Goal: Task Accomplishment & Management: Use online tool/utility

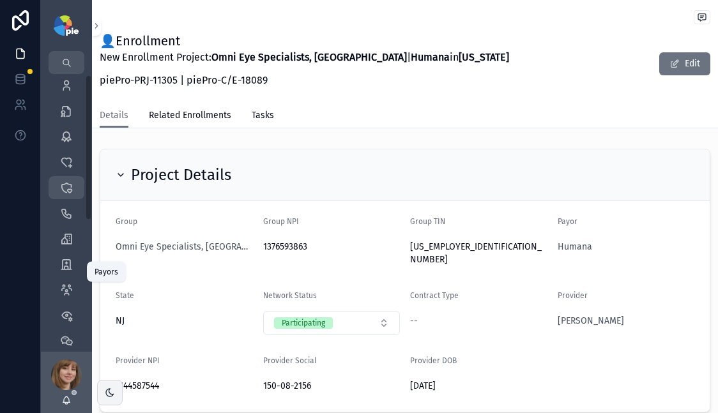
scroll to position [99, 0]
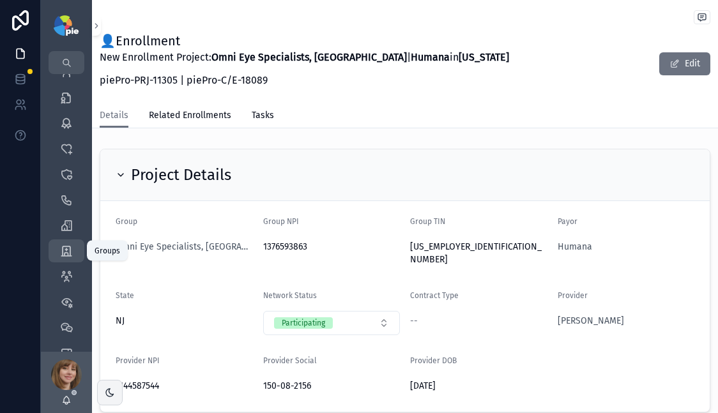
click at [63, 251] on icon "scrollable content" at bounding box center [66, 251] width 13 height 13
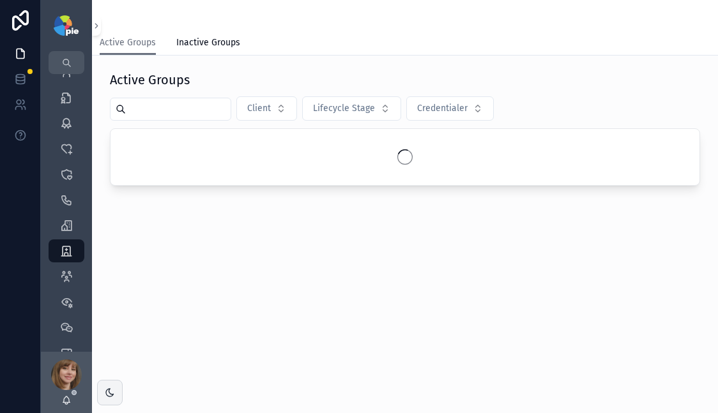
click at [160, 115] on input "scrollable content" at bounding box center [178, 109] width 105 height 18
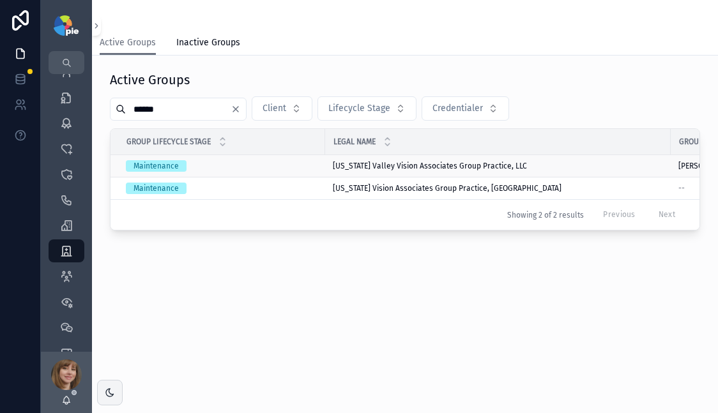
type input "******"
click at [361, 166] on span "[US_STATE] Valley Vision Associates Group Practice, LLC" at bounding box center [430, 166] width 194 height 10
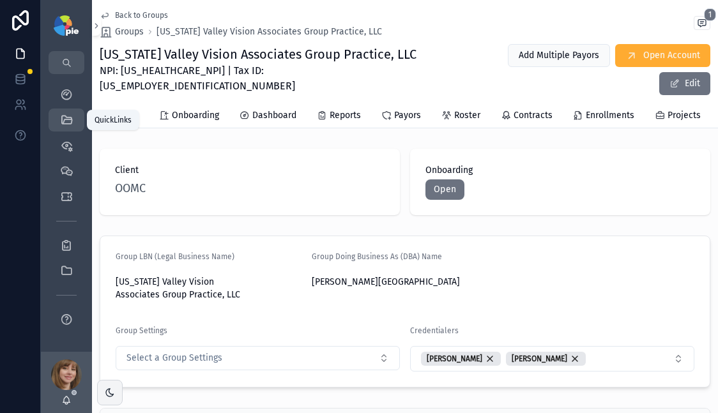
click at [56, 123] on div "QuickLinks" at bounding box center [66, 120] width 20 height 20
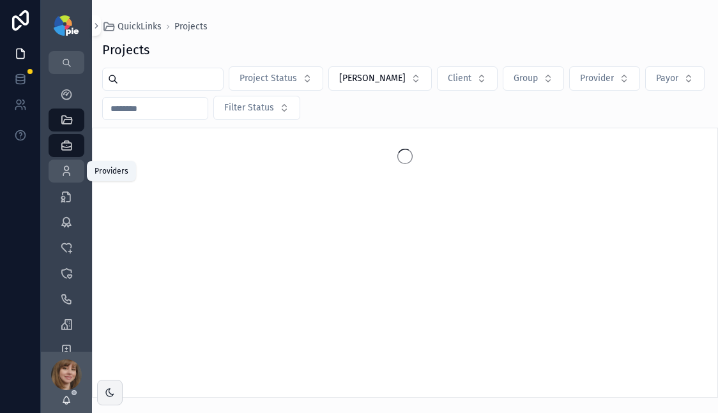
click at [65, 165] on icon "scrollable content" at bounding box center [66, 171] width 13 height 13
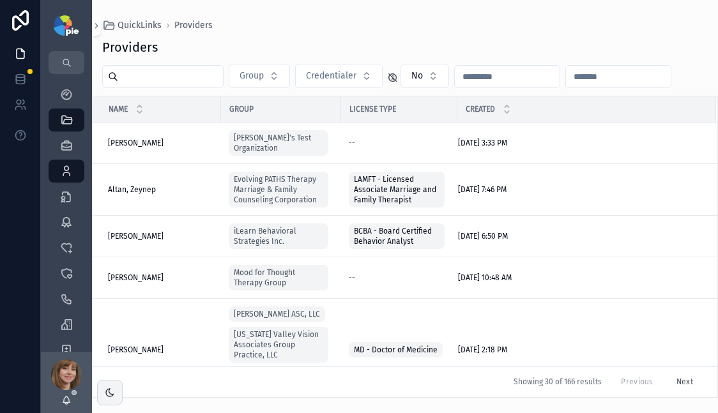
click at [170, 75] on input "scrollable content" at bounding box center [170, 77] width 105 height 18
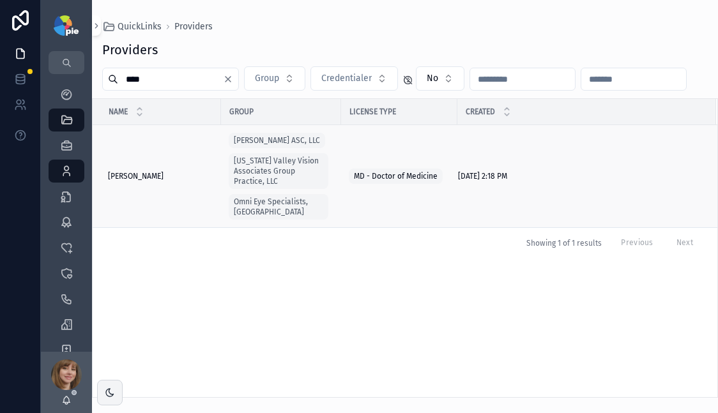
type input "****"
click at [127, 171] on span "[PERSON_NAME]" at bounding box center [136, 176] width 56 height 10
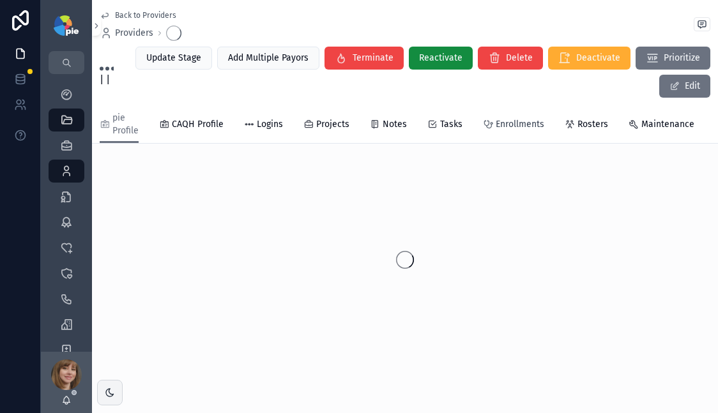
click at [522, 124] on span "Enrollments" at bounding box center [519, 124] width 49 height 13
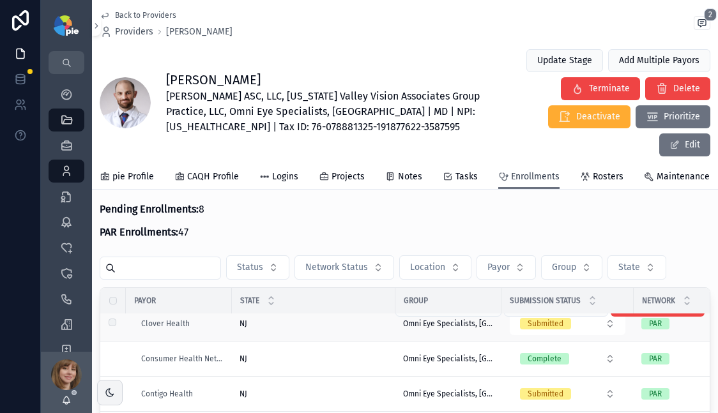
scroll to position [576, 0]
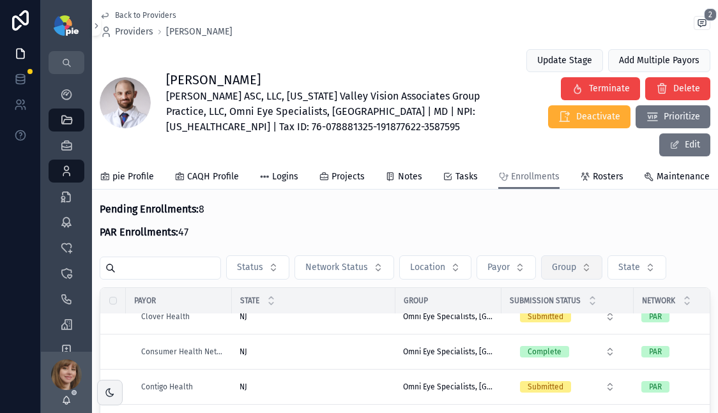
click at [563, 261] on span "Group" at bounding box center [564, 267] width 24 height 13
click at [632, 255] on button "State" at bounding box center [636, 267] width 59 height 24
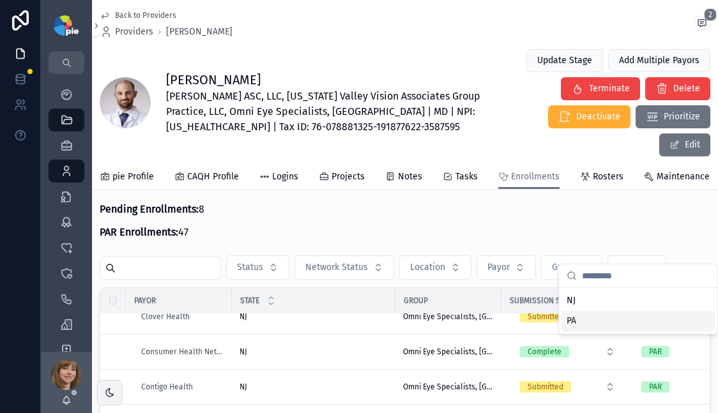
click at [591, 320] on div "PA" at bounding box center [637, 321] width 153 height 20
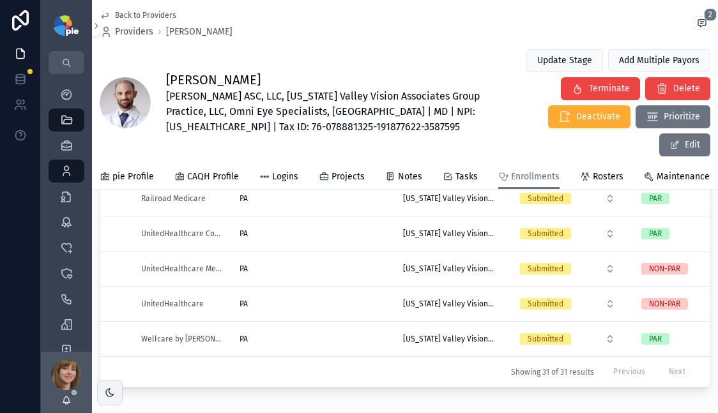
scroll to position [252, 0]
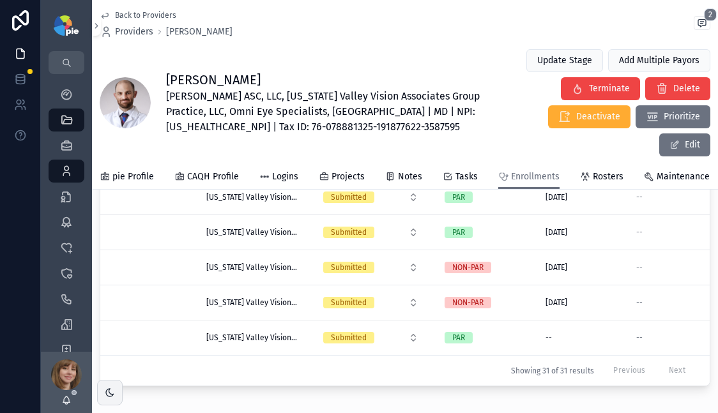
click at [230, 360] on div "Payor State Group Submission Status Network Effective Date Manual Reval Date Tr…" at bounding box center [404, 231] width 609 height 310
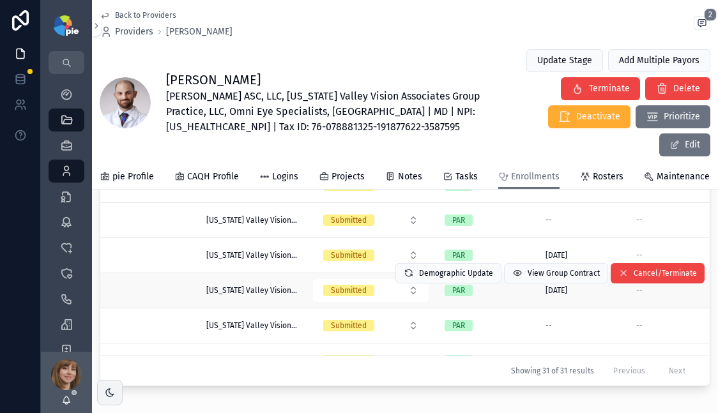
scroll to position [0, 197]
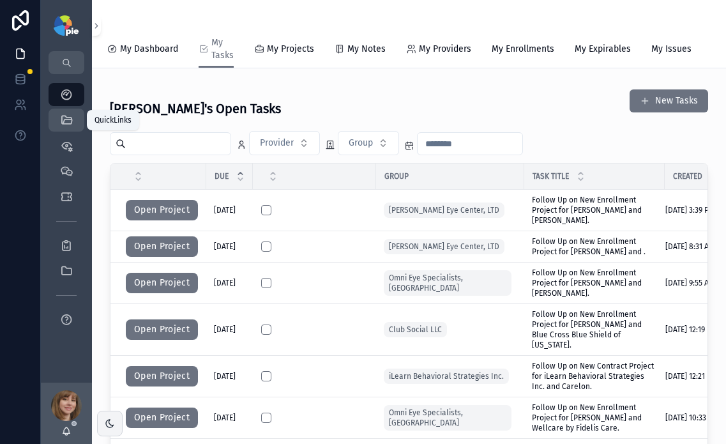
click at [68, 125] on icon "scrollable content" at bounding box center [66, 120] width 13 height 13
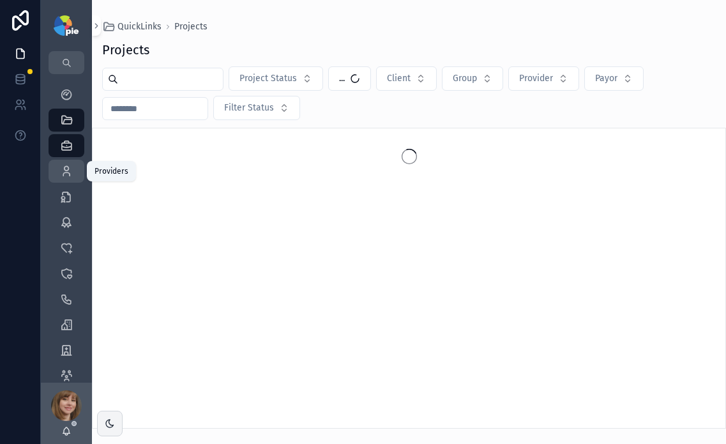
click at [67, 167] on icon "scrollable content" at bounding box center [66, 171] width 13 height 13
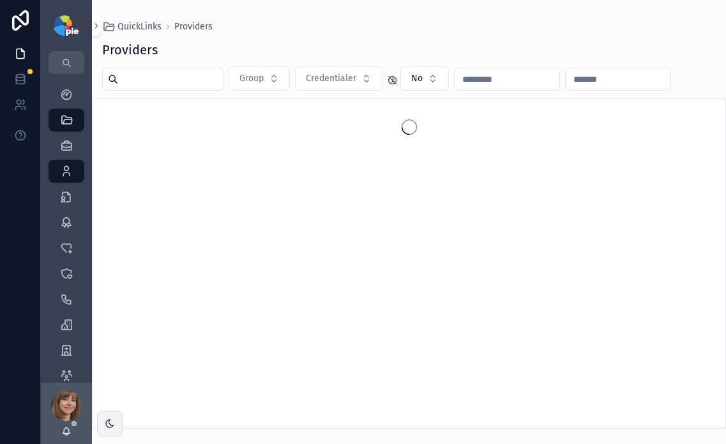
click at [142, 86] on div "scrollable content" at bounding box center [162, 79] width 121 height 23
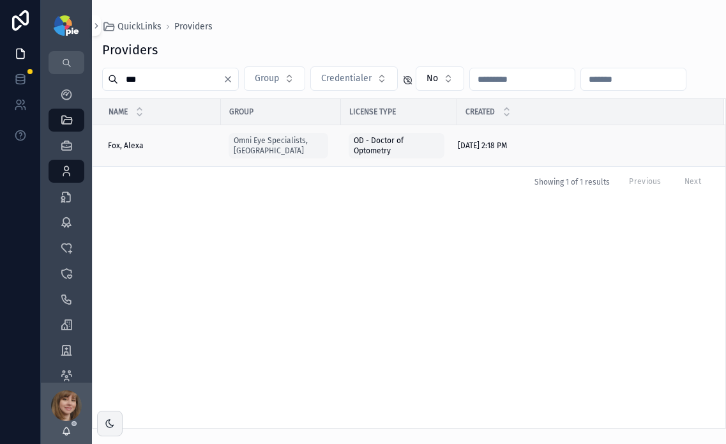
type input "***"
click at [136, 144] on span "Fox, Alexa" at bounding box center [126, 145] width 36 height 10
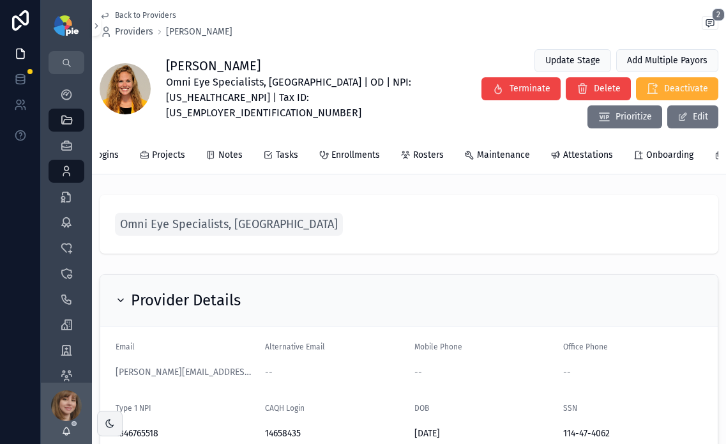
scroll to position [0, 167]
click at [568, 149] on span "Attestations" at bounding box center [586, 155] width 50 height 13
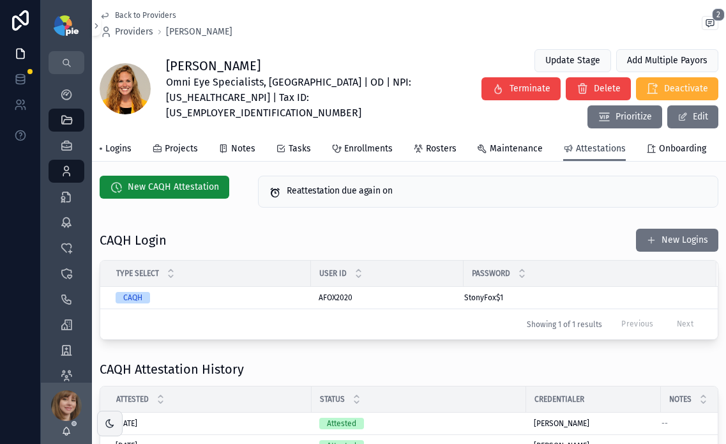
scroll to position [7, 0]
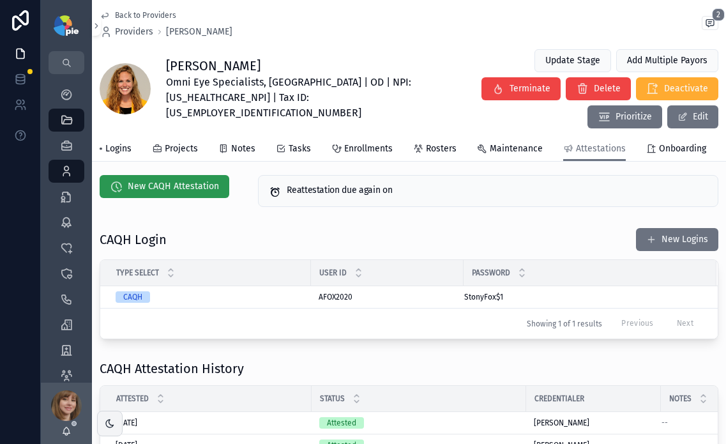
click at [192, 180] on span "New CAQH Attestation" at bounding box center [173, 186] width 91 height 13
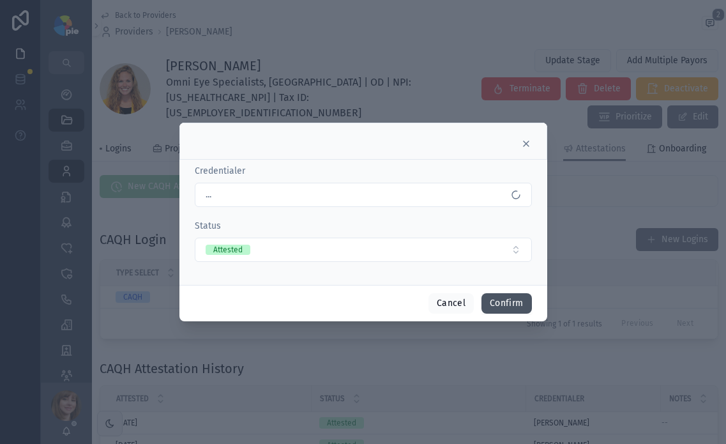
click at [509, 306] on button "Confirm" at bounding box center [506, 303] width 50 height 20
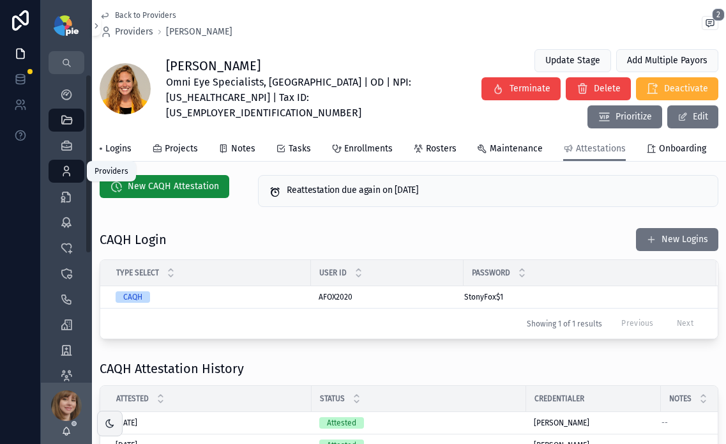
click at [68, 170] on icon "scrollable content" at bounding box center [66, 171] width 13 height 13
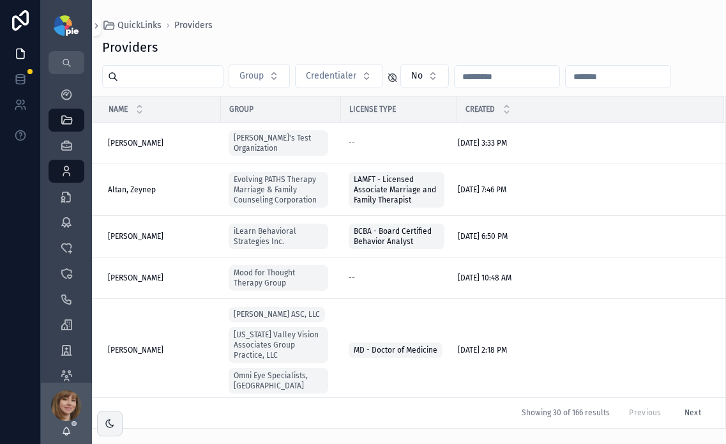
click at [206, 79] on input "scrollable content" at bounding box center [170, 77] width 105 height 18
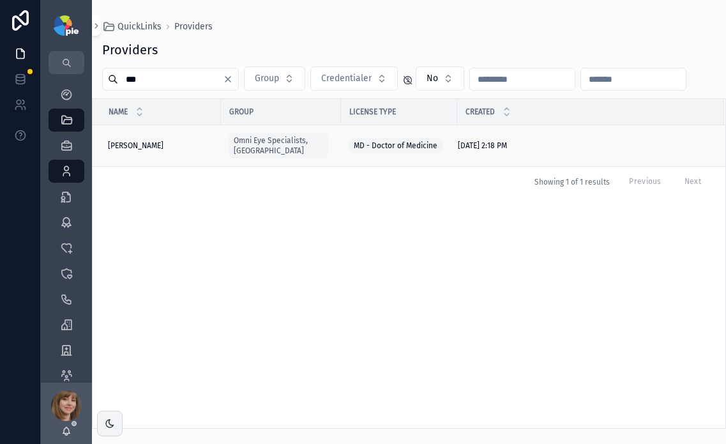
type input "***"
click at [158, 140] on span "[PERSON_NAME]" at bounding box center [136, 145] width 56 height 10
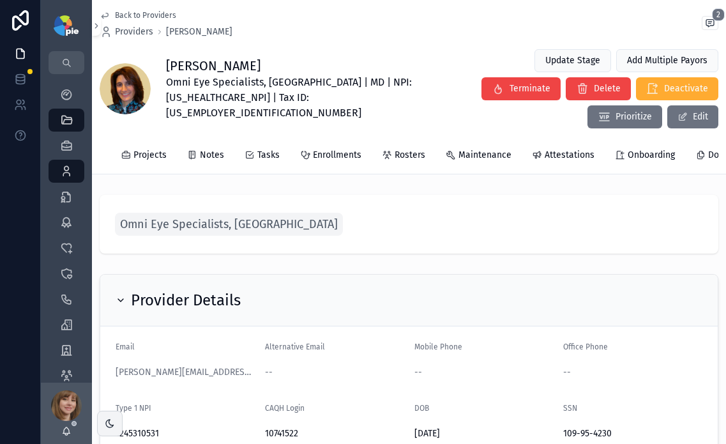
scroll to position [0, 183]
click at [562, 149] on span "Attestations" at bounding box center [569, 155] width 50 height 13
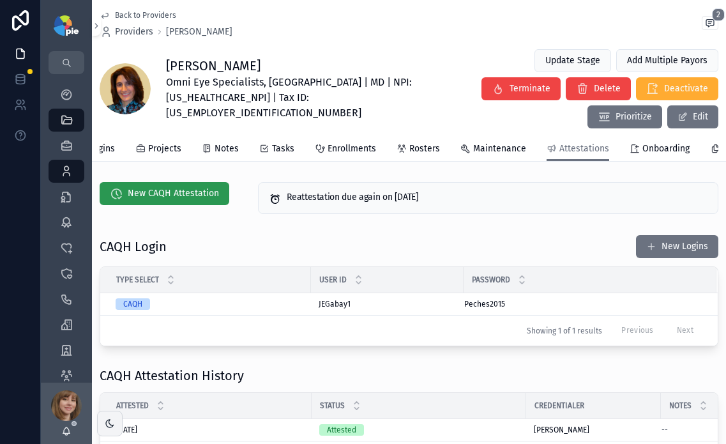
click at [153, 187] on span "New CAQH Attestation" at bounding box center [173, 193] width 91 height 13
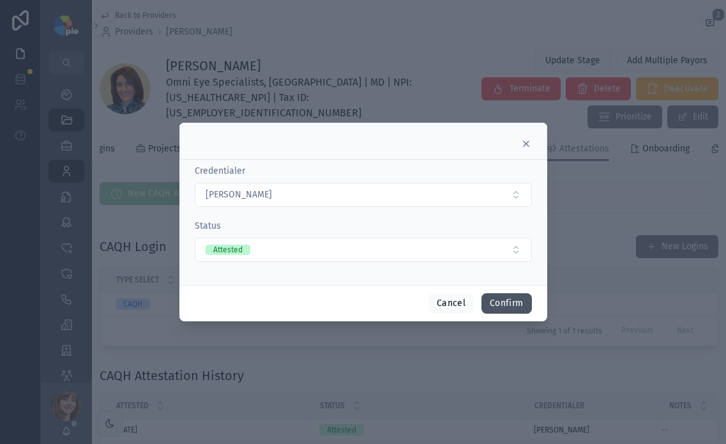
click at [500, 299] on button "Confirm" at bounding box center [506, 303] width 50 height 20
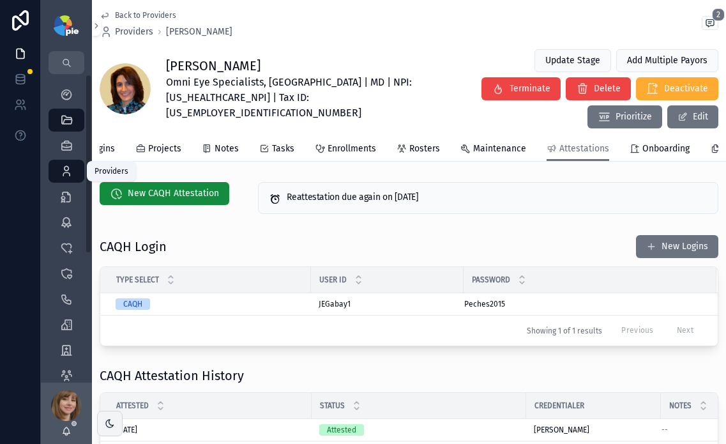
click at [63, 170] on icon "scrollable content" at bounding box center [66, 171] width 13 height 13
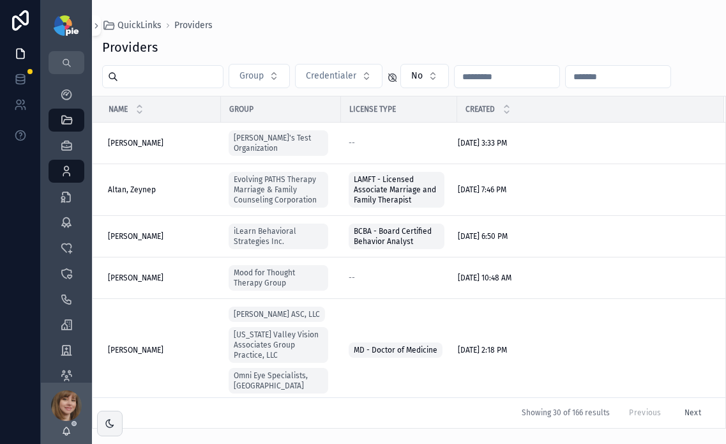
click at [207, 73] on input "scrollable content" at bounding box center [170, 77] width 105 height 18
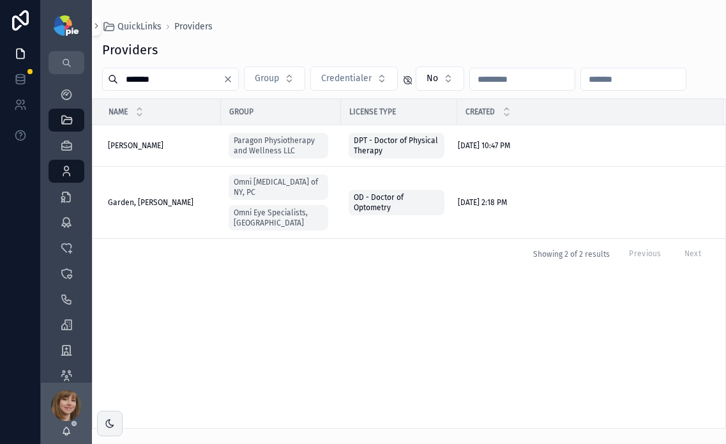
click at [181, 74] on input "*******" at bounding box center [170, 79] width 105 height 18
type input "*"
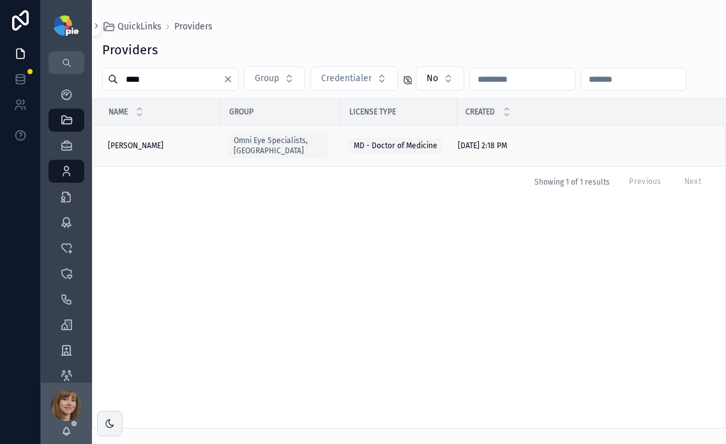
type input "****"
click at [147, 140] on span "[PERSON_NAME]" at bounding box center [136, 145] width 56 height 10
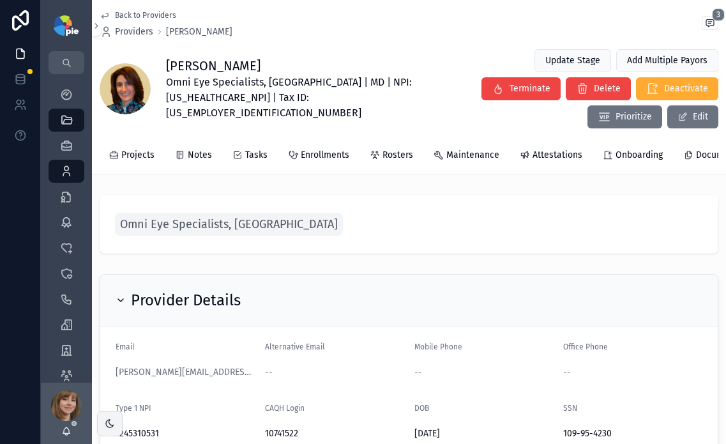
scroll to position [0, 243]
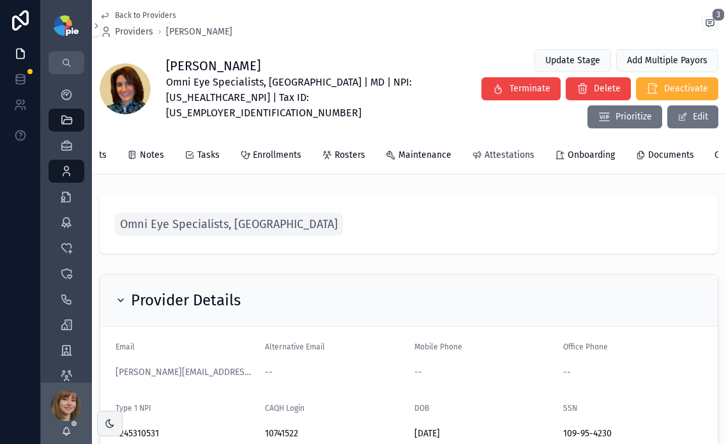
click at [509, 149] on span "Attestations" at bounding box center [510, 155] width 50 height 13
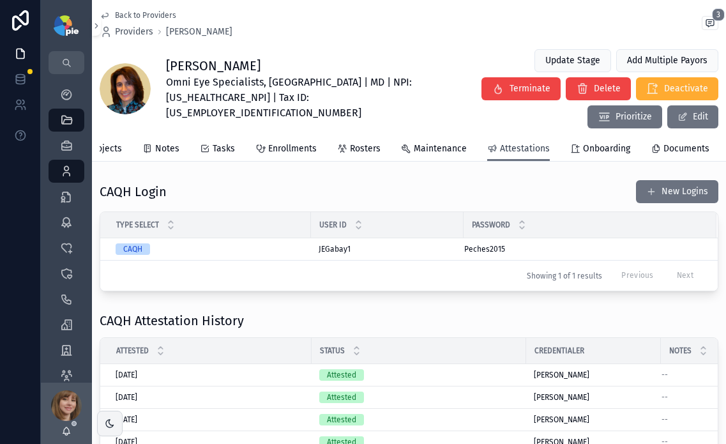
scroll to position [61, 0]
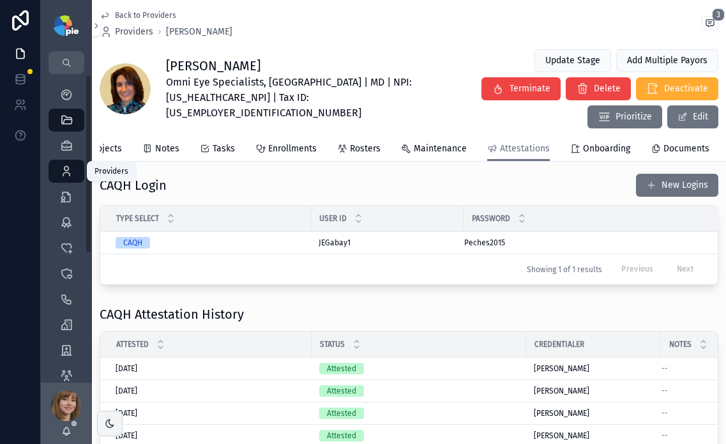
click at [65, 172] on icon "scrollable content" at bounding box center [66, 171] width 13 height 13
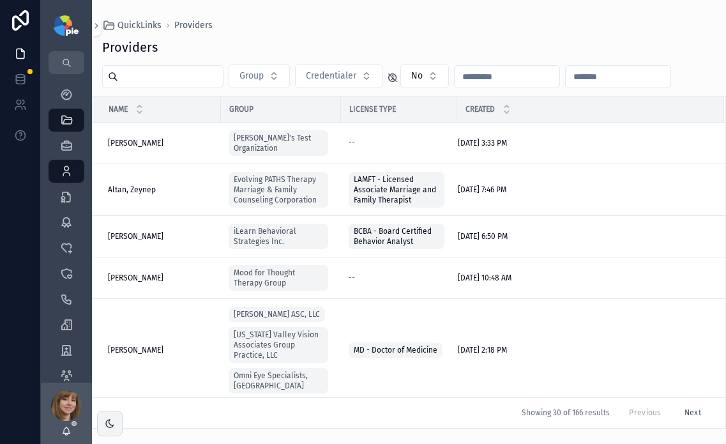
click at [190, 77] on input "scrollable content" at bounding box center [170, 77] width 105 height 18
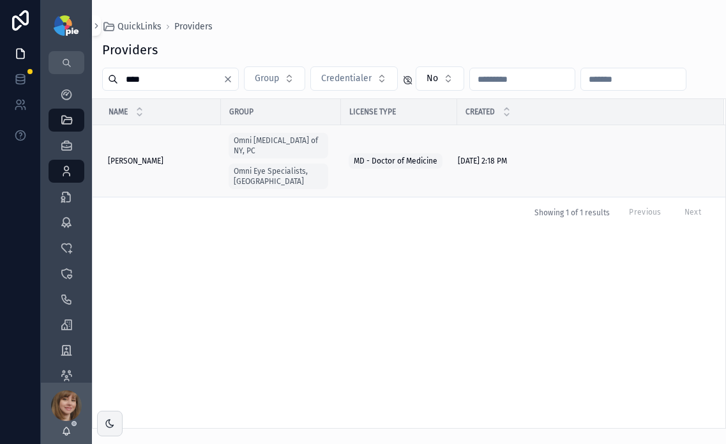
type input "****"
click at [133, 156] on span "[PERSON_NAME]" at bounding box center [136, 161] width 56 height 10
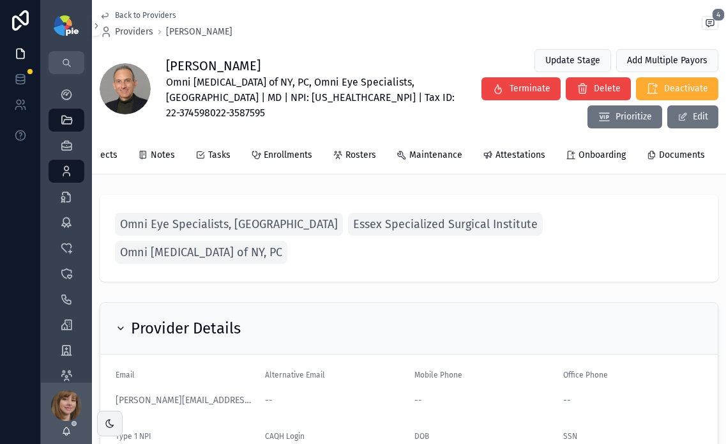
scroll to position [0, 233]
click at [522, 156] on span "Attestations" at bounding box center [519, 155] width 50 height 13
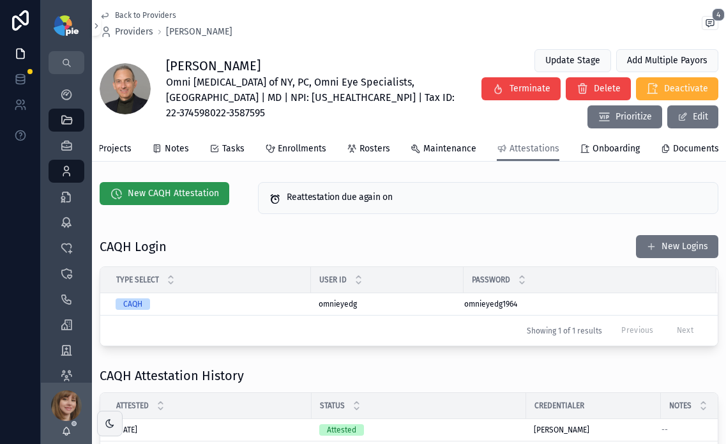
click at [181, 200] on span "New CAQH Attestation" at bounding box center [173, 193] width 91 height 13
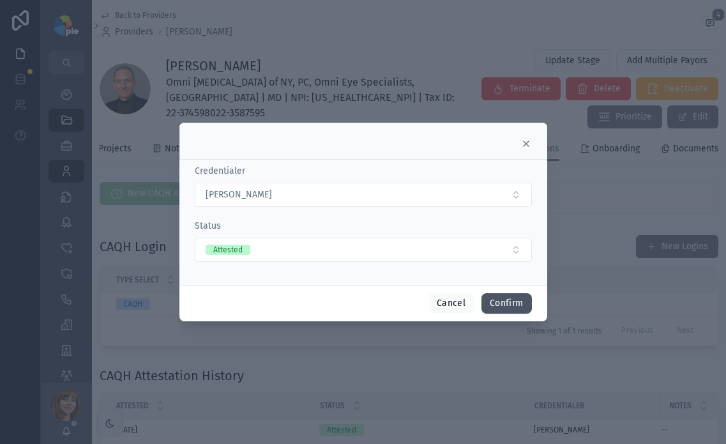
click at [500, 306] on button "Confirm" at bounding box center [506, 303] width 50 height 20
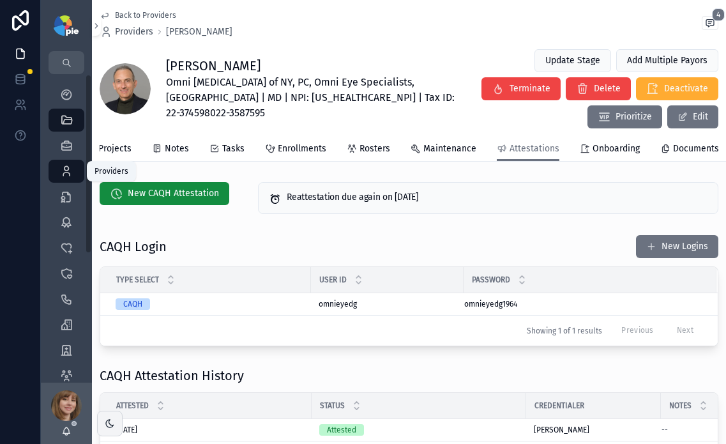
click at [65, 174] on icon "scrollable content" at bounding box center [66, 171] width 13 height 13
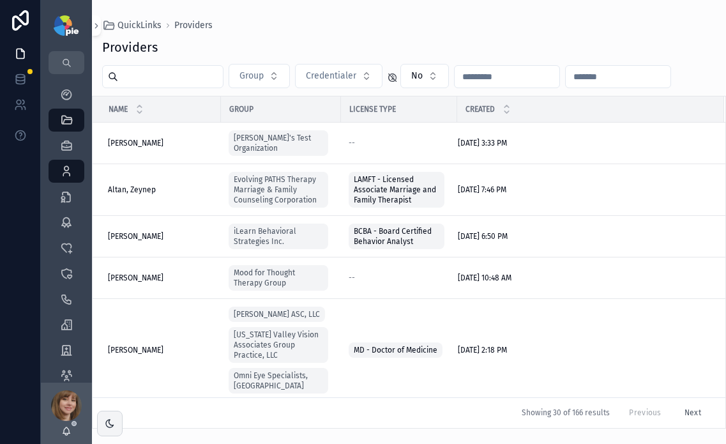
click at [170, 75] on input "scrollable content" at bounding box center [170, 77] width 105 height 18
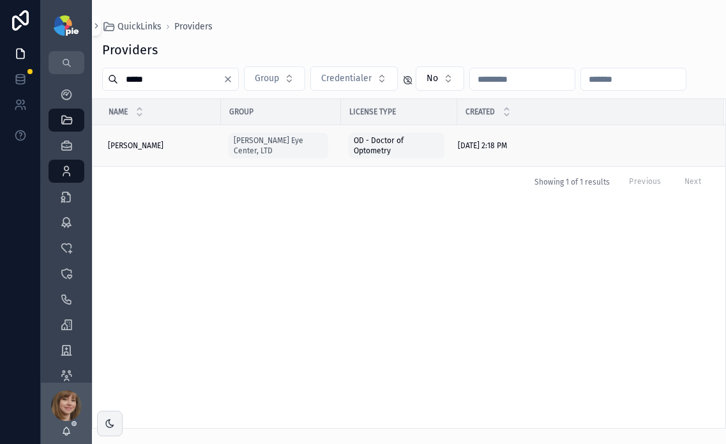
type input "*****"
click at [133, 144] on span "[PERSON_NAME]" at bounding box center [136, 145] width 56 height 10
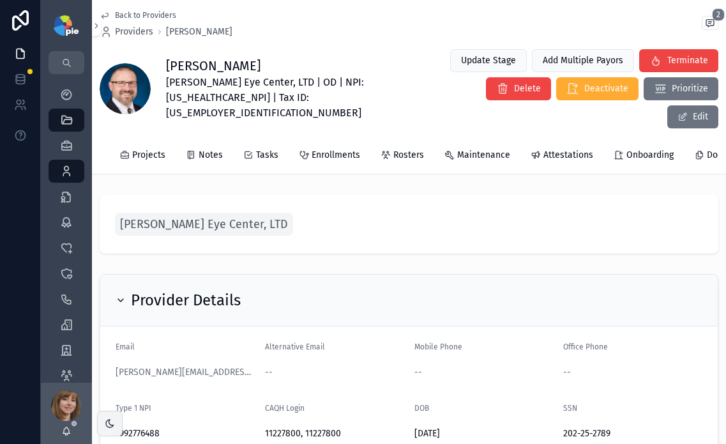
scroll to position [0, 192]
click at [557, 149] on span "Attestations" at bounding box center [561, 155] width 50 height 13
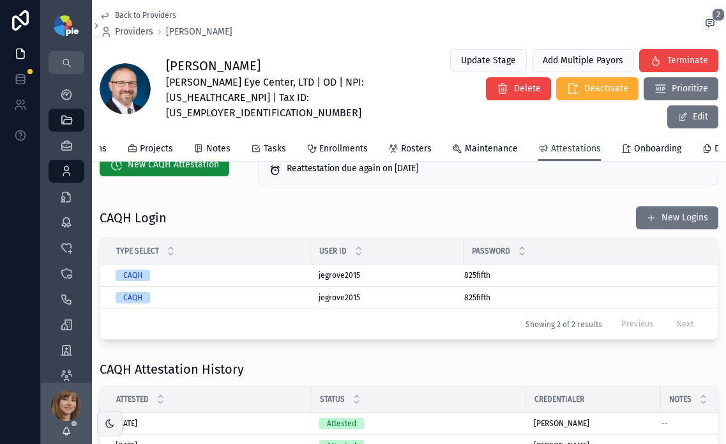
scroll to position [26, 0]
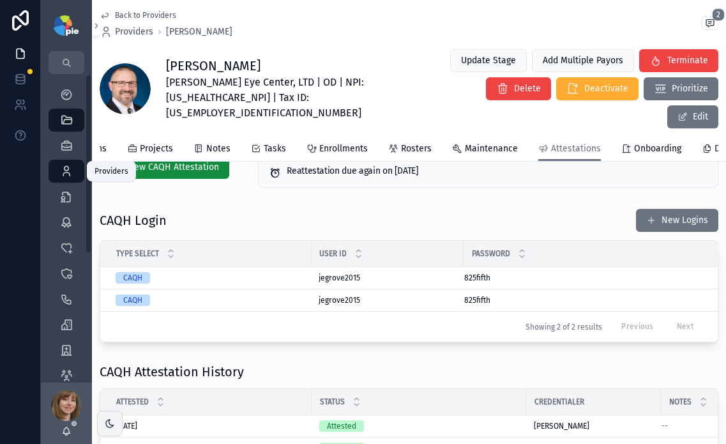
click at [68, 170] on icon "scrollable content" at bounding box center [66, 171] width 13 height 13
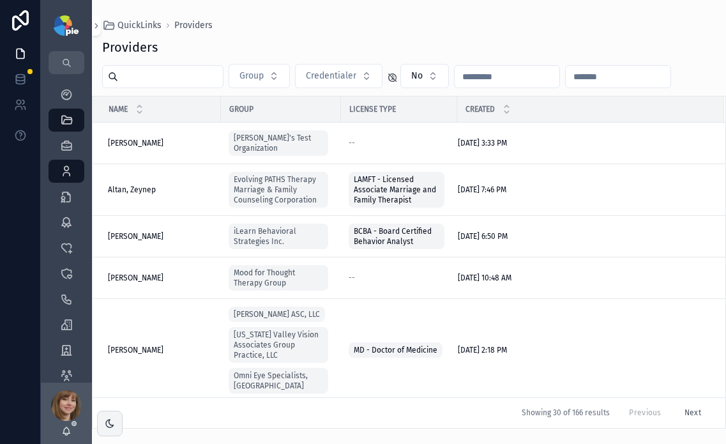
click at [179, 79] on input "scrollable content" at bounding box center [170, 77] width 105 height 18
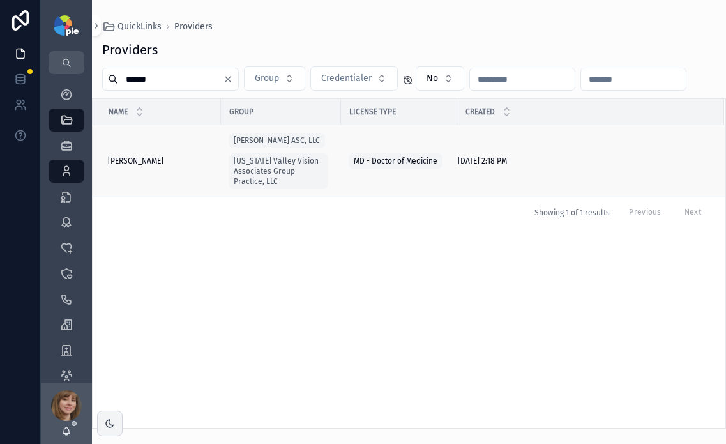
type input "******"
click at [142, 159] on span "[PERSON_NAME]" at bounding box center [136, 161] width 56 height 10
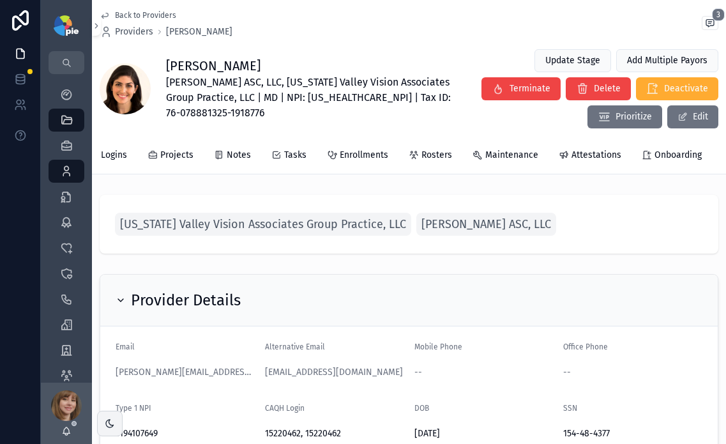
scroll to position [0, 212]
click at [541, 160] on span "Attestations" at bounding box center [540, 155] width 50 height 13
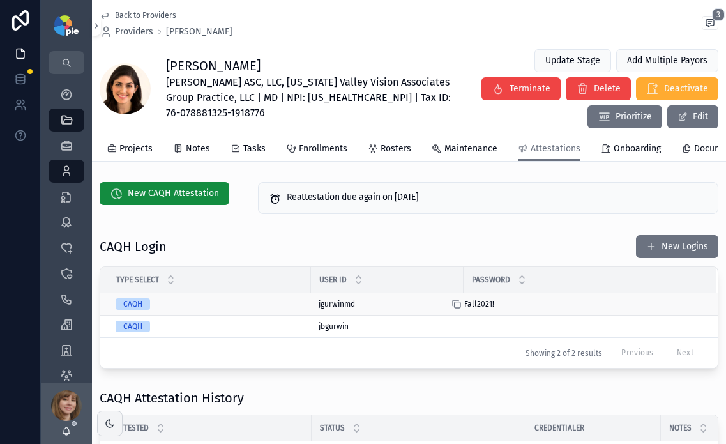
click at [459, 309] on icon "scrollable content" at bounding box center [456, 304] width 10 height 10
click at [64, 175] on icon "scrollable content" at bounding box center [66, 171] width 13 height 13
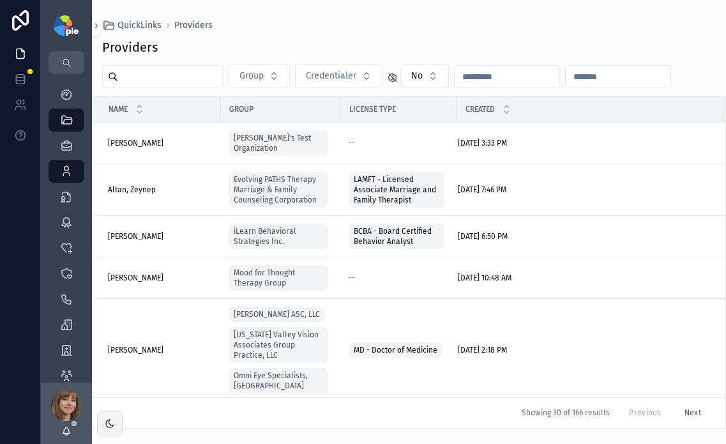
click at [194, 78] on input "scrollable content" at bounding box center [170, 77] width 105 height 18
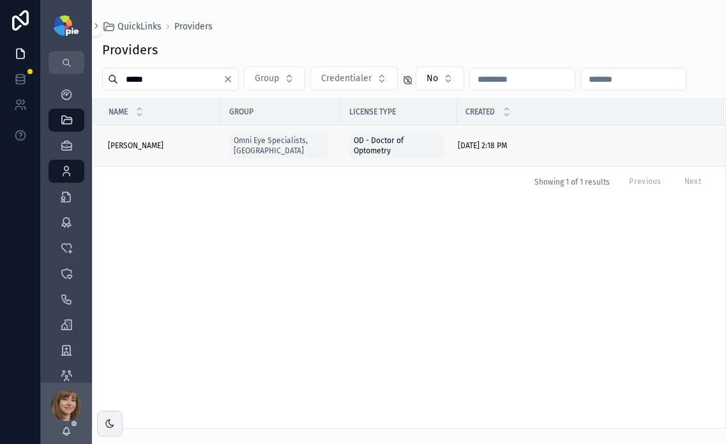
type input "*****"
click at [148, 142] on span "[PERSON_NAME]" at bounding box center [136, 145] width 56 height 10
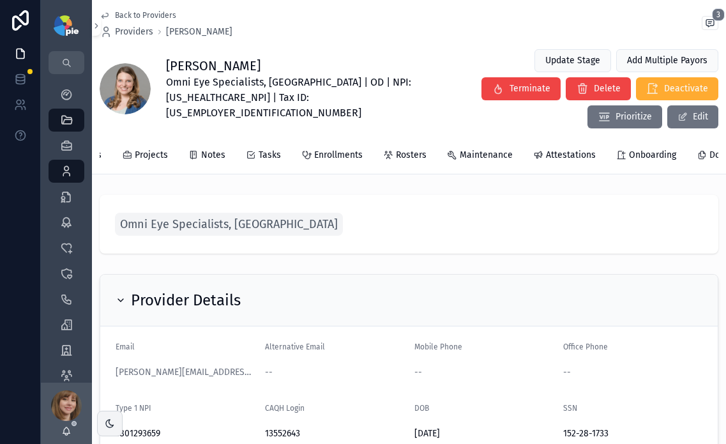
scroll to position [0, 206]
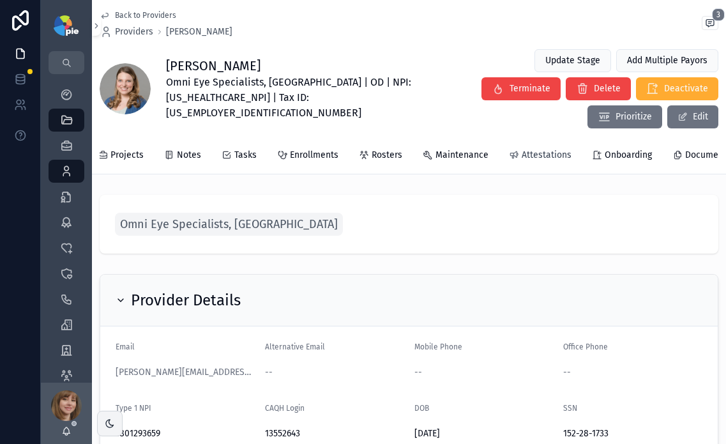
click at [522, 149] on span "Attestations" at bounding box center [547, 155] width 50 height 13
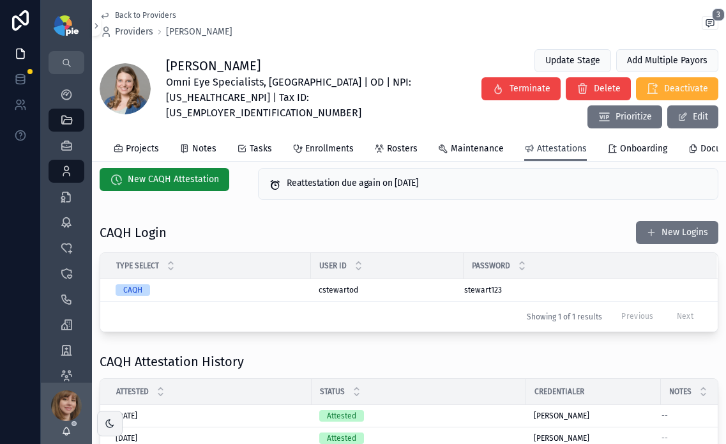
scroll to position [17, 0]
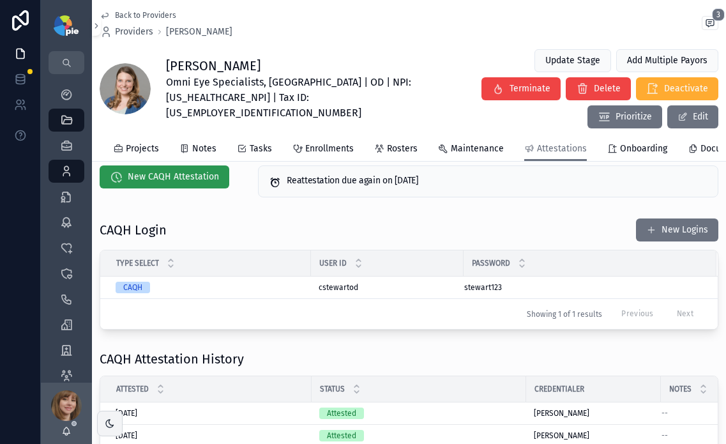
click at [139, 170] on span "New CAQH Attestation" at bounding box center [173, 176] width 91 height 13
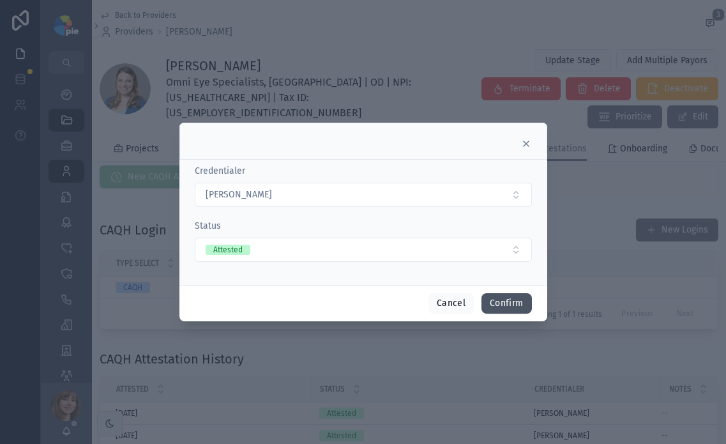
click at [508, 301] on button "Confirm" at bounding box center [506, 303] width 50 height 20
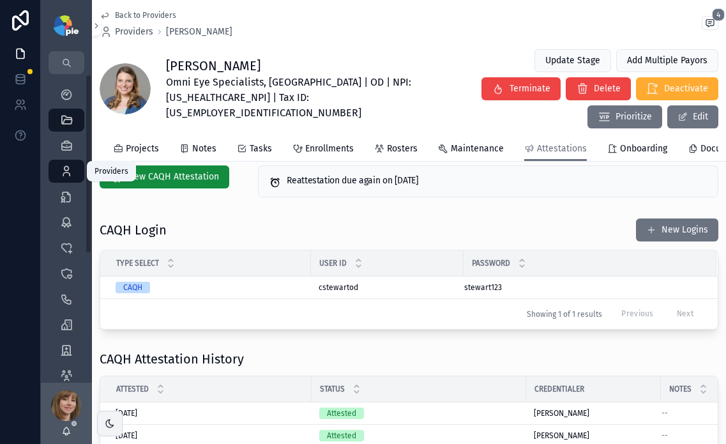
click at [66, 167] on icon "scrollable content" at bounding box center [66, 171] width 13 height 13
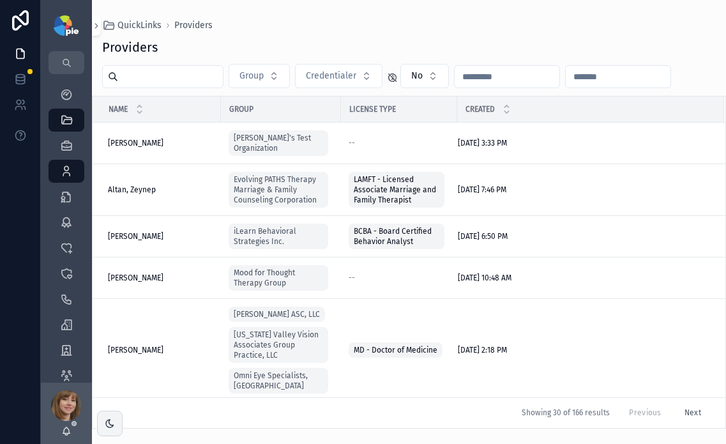
click at [178, 75] on input "scrollable content" at bounding box center [170, 77] width 105 height 18
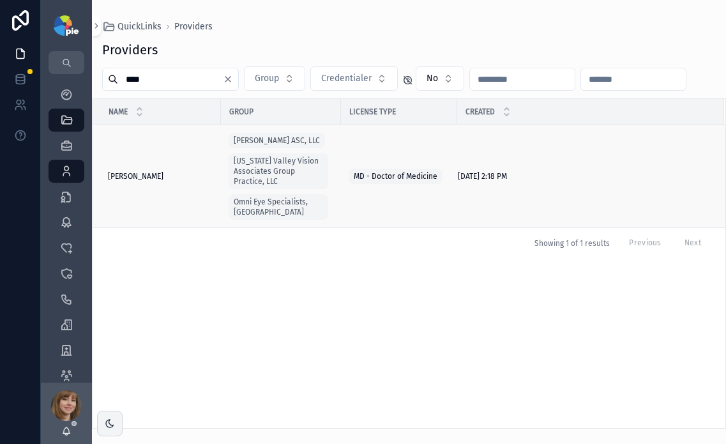
type input "****"
click at [136, 171] on span "[PERSON_NAME]" at bounding box center [136, 176] width 56 height 10
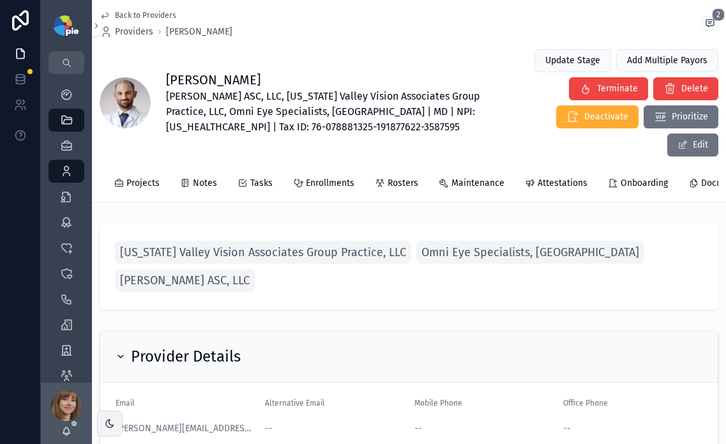
scroll to position [0, 192]
click at [559, 177] on span "Attestations" at bounding box center [561, 183] width 50 height 13
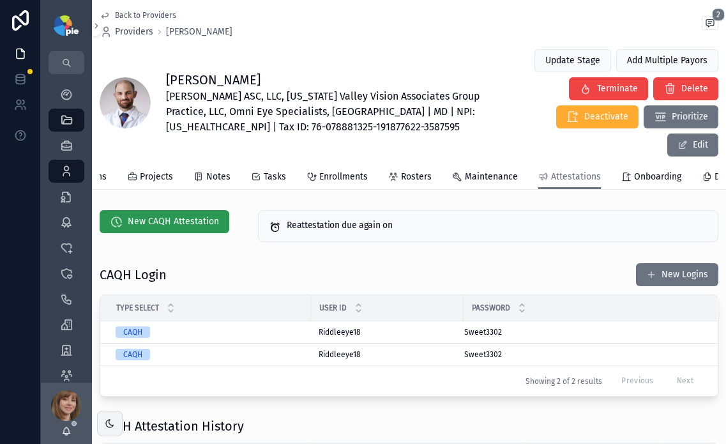
click at [119, 215] on icon "scrollable content" at bounding box center [116, 221] width 13 height 13
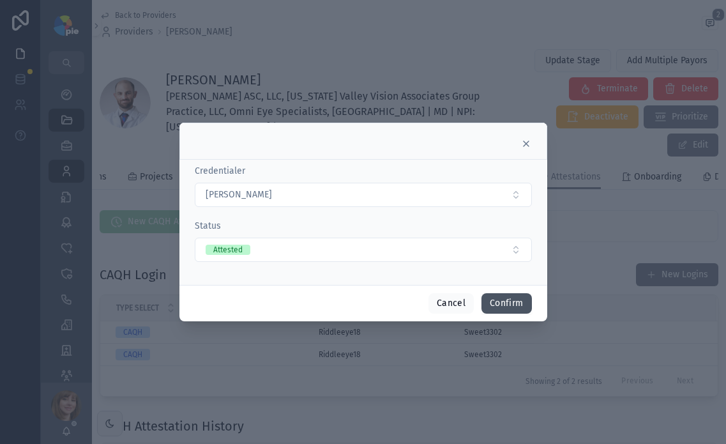
click at [502, 300] on button "Confirm" at bounding box center [506, 303] width 50 height 20
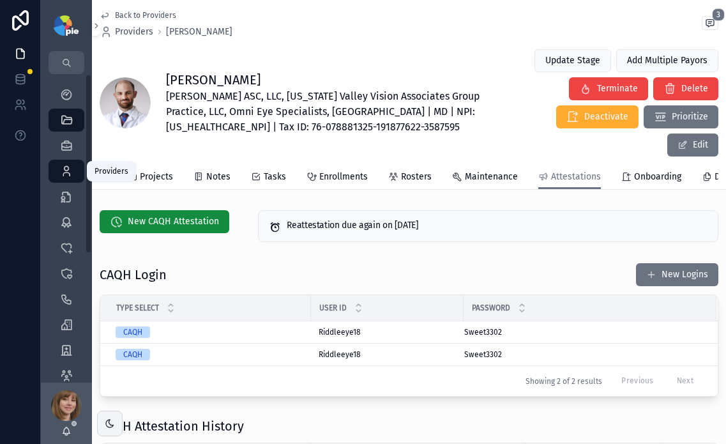
click at [70, 172] on icon "scrollable content" at bounding box center [66, 171] width 13 height 13
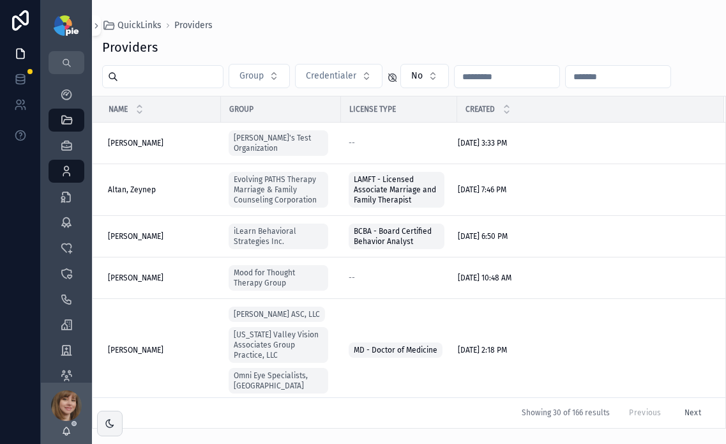
click at [197, 79] on input "scrollable content" at bounding box center [170, 77] width 105 height 18
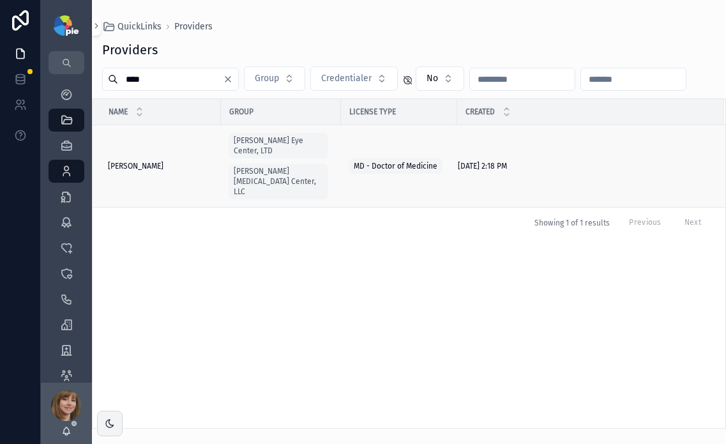
type input "****"
click at [134, 161] on span "[PERSON_NAME]" at bounding box center [136, 166] width 56 height 10
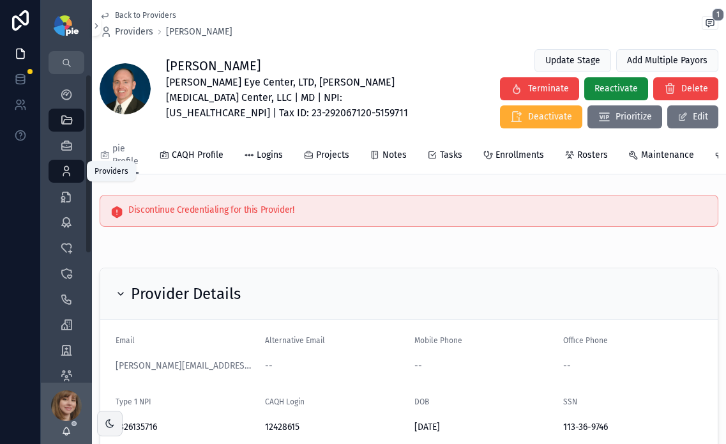
click at [65, 170] on icon "scrollable content" at bounding box center [66, 171] width 13 height 13
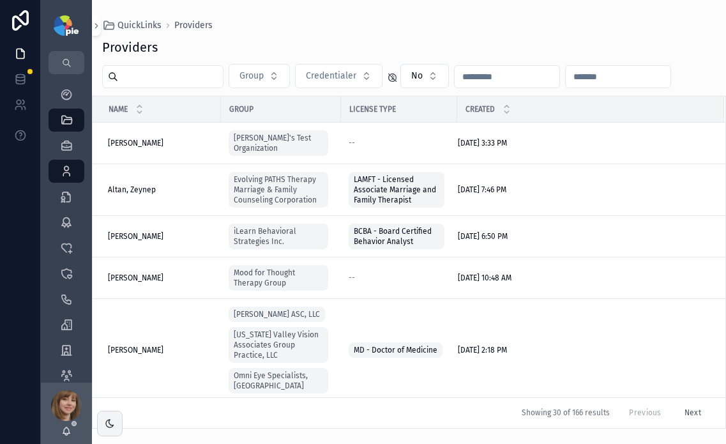
click at [199, 80] on input "scrollable content" at bounding box center [170, 77] width 105 height 18
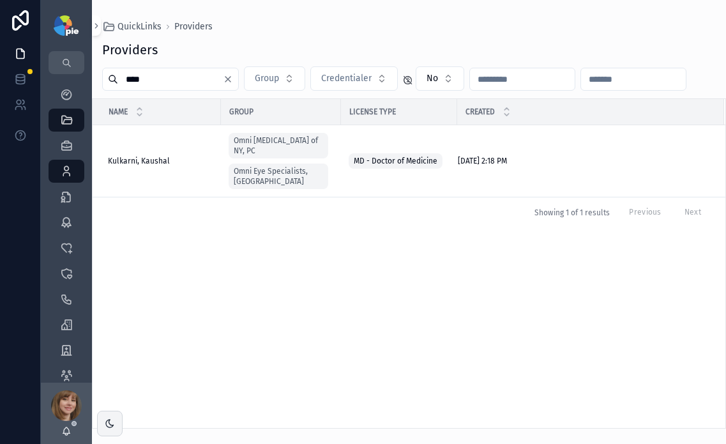
type input "****"
click at [171, 156] on div "Kulkarni, [PERSON_NAME], Kaushal" at bounding box center [160, 161] width 105 height 10
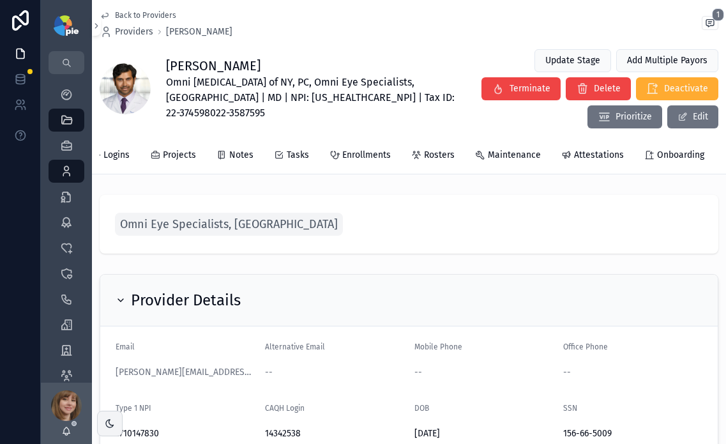
scroll to position [0, 154]
click at [591, 149] on span "Attestations" at bounding box center [598, 155] width 50 height 13
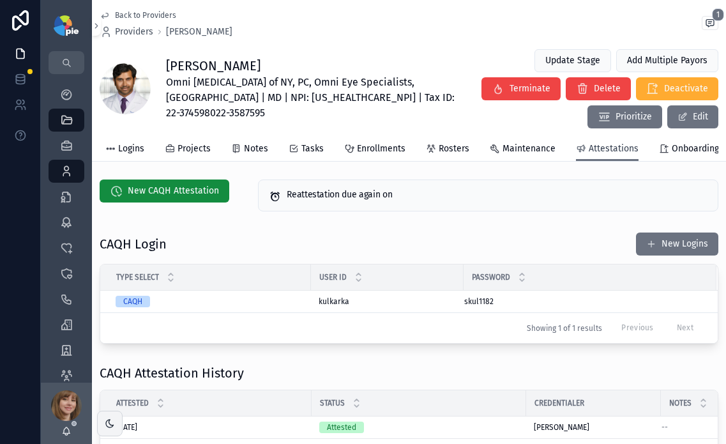
scroll to position [5, 0]
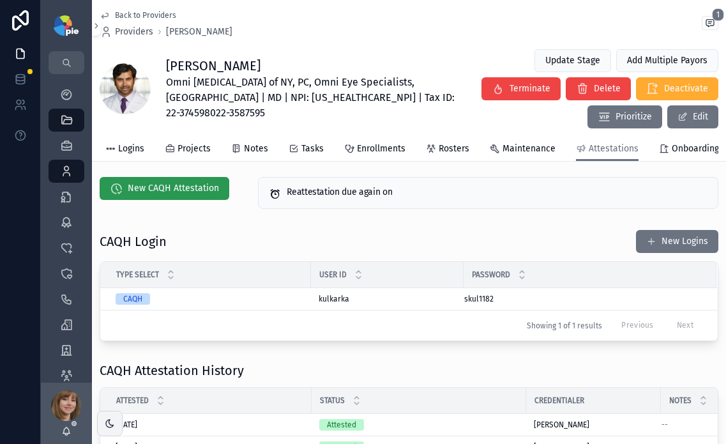
click at [171, 195] on span "New CAQH Attestation" at bounding box center [173, 188] width 91 height 13
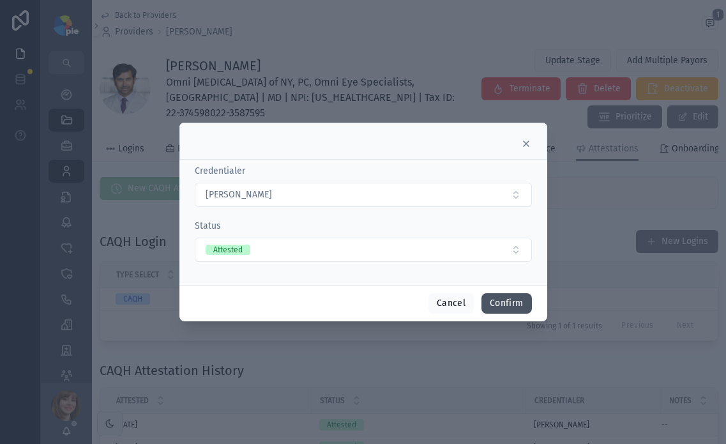
click at [490, 302] on button "Confirm" at bounding box center [506, 303] width 50 height 20
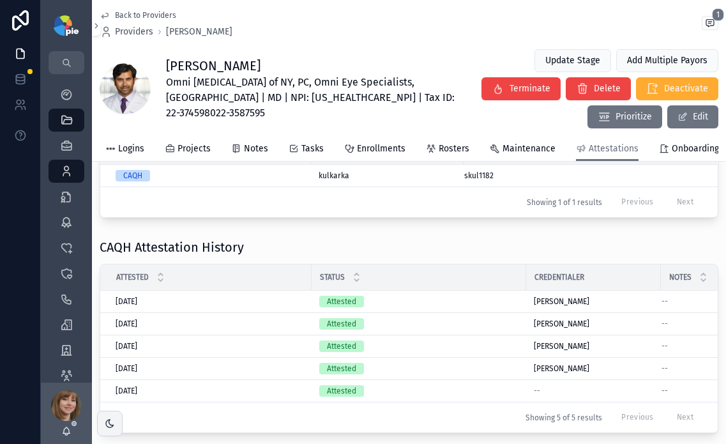
scroll to position [129, 0]
click at [60, 174] on icon "scrollable content" at bounding box center [66, 171] width 13 height 13
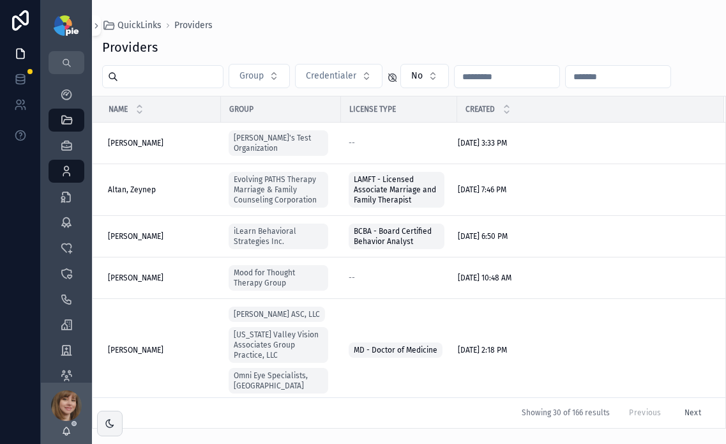
click at [193, 79] on input "scrollable content" at bounding box center [170, 77] width 105 height 18
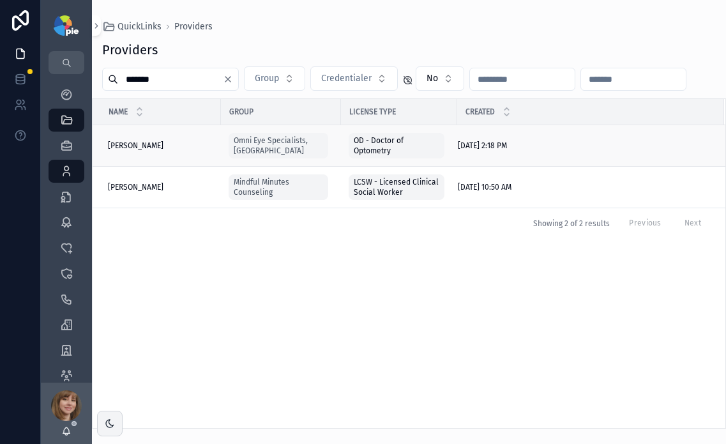
type input "*******"
click at [146, 144] on span "[PERSON_NAME]" at bounding box center [136, 145] width 56 height 10
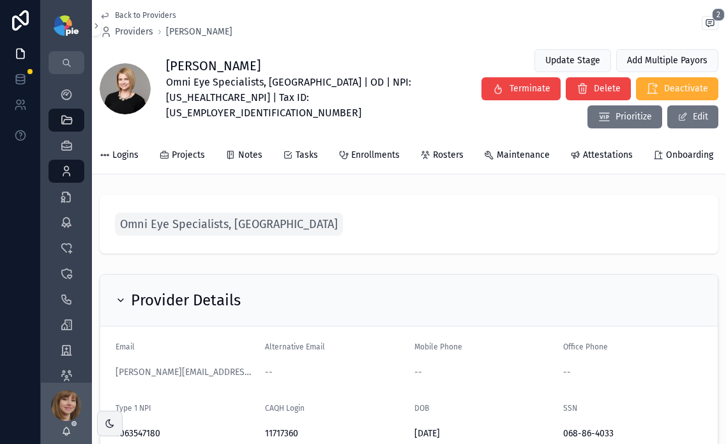
scroll to position [0, 146]
click at [582, 149] on span "Attestations" at bounding box center [607, 155] width 50 height 13
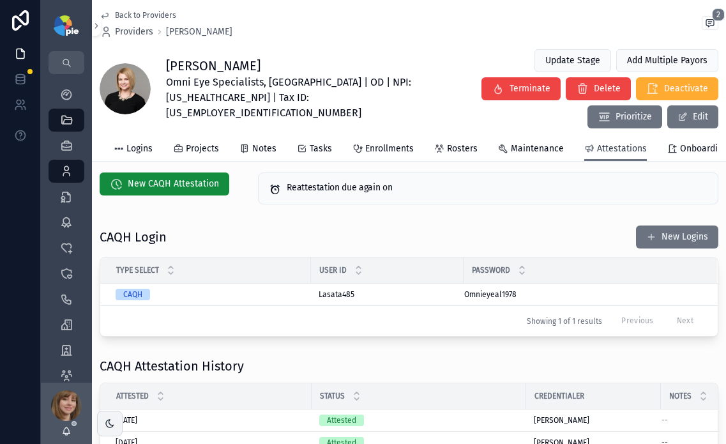
scroll to position [13, 0]
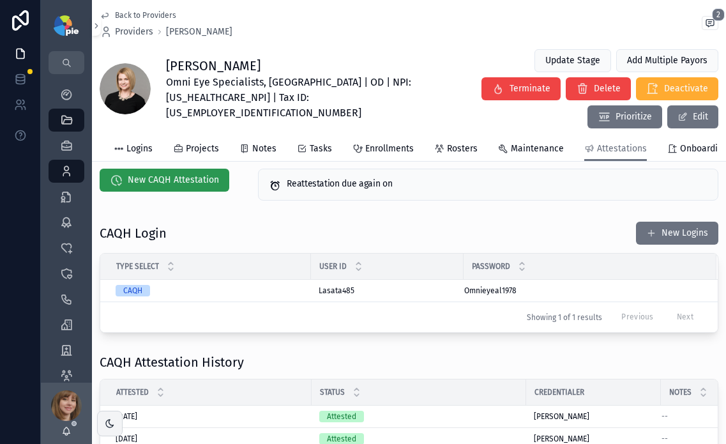
click at [197, 174] on span "New CAQH Attestation" at bounding box center [173, 180] width 91 height 13
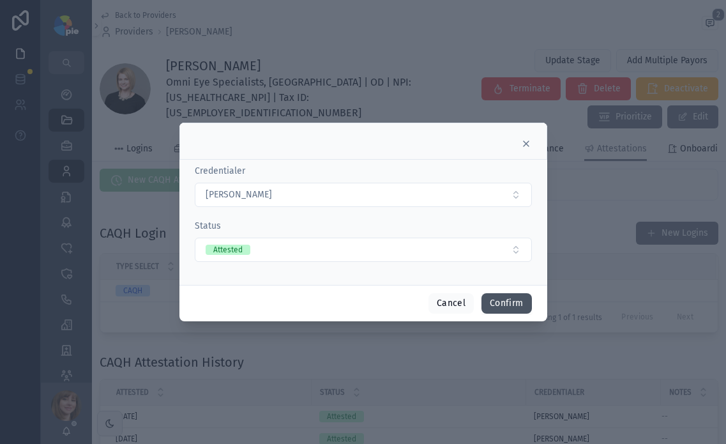
click at [513, 298] on button "Confirm" at bounding box center [506, 303] width 50 height 20
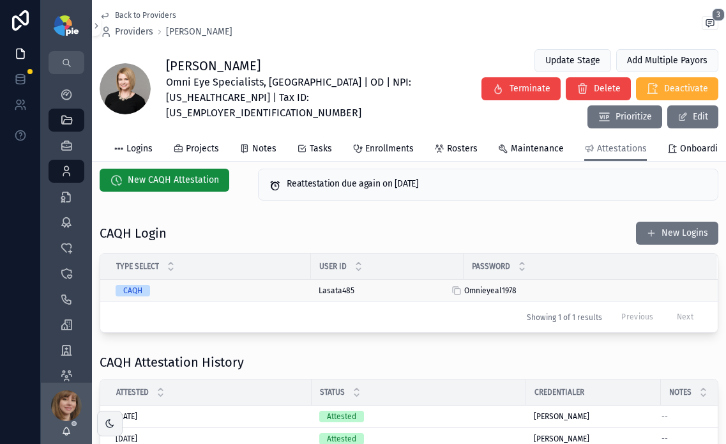
scroll to position [16, 0]
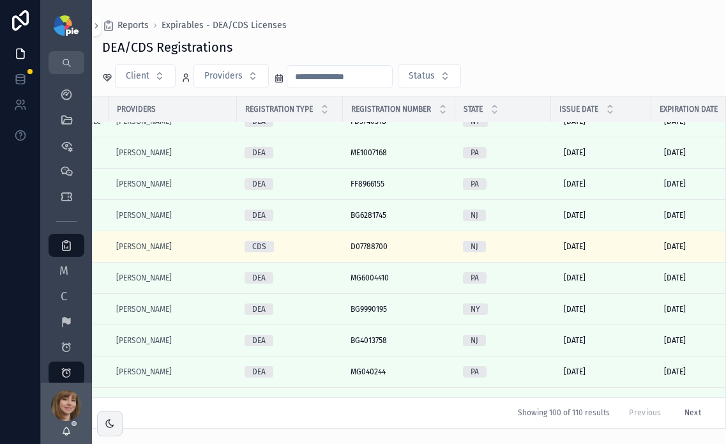
scroll to position [517, 94]
